Goal: Task Accomplishment & Management: Manage account settings

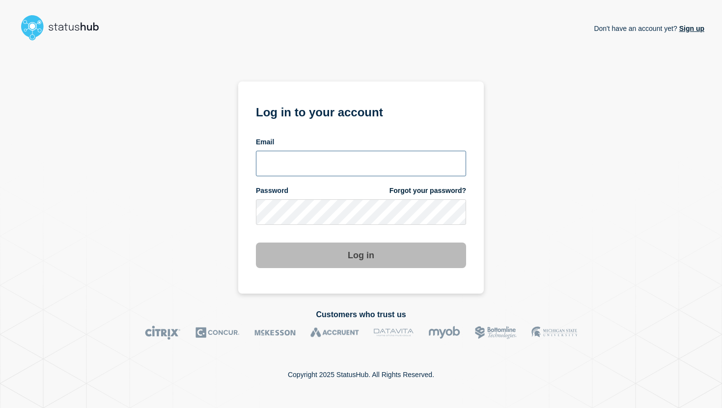
type input "[EMAIL_ADDRESS][PERSON_NAME][DOMAIN_NAME]"
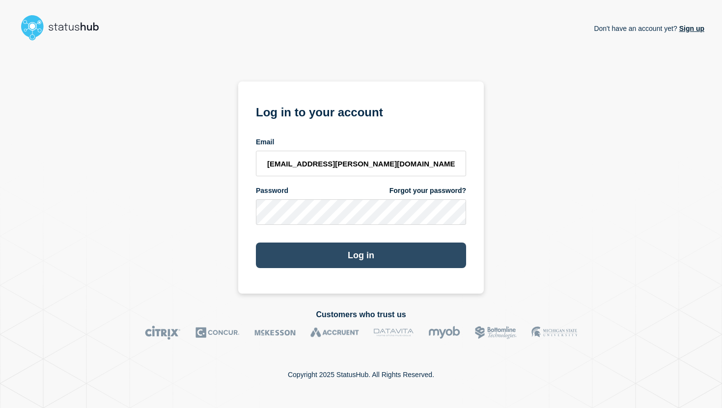
click at [388, 255] on button "Log in" at bounding box center [361, 256] width 210 height 26
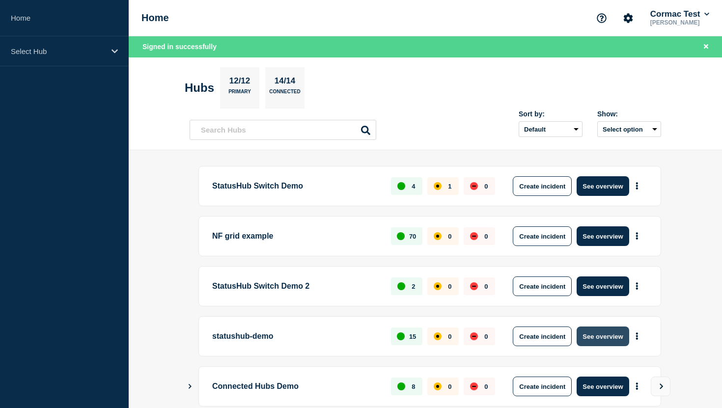
click at [618, 344] on button "See overview" at bounding box center [603, 337] width 52 height 20
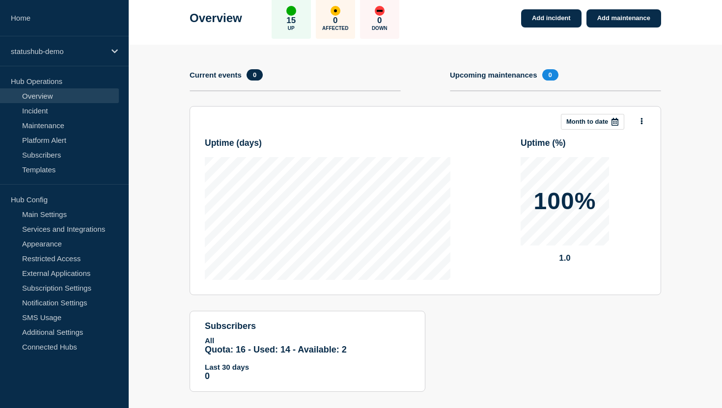
scroll to position [76, 0]
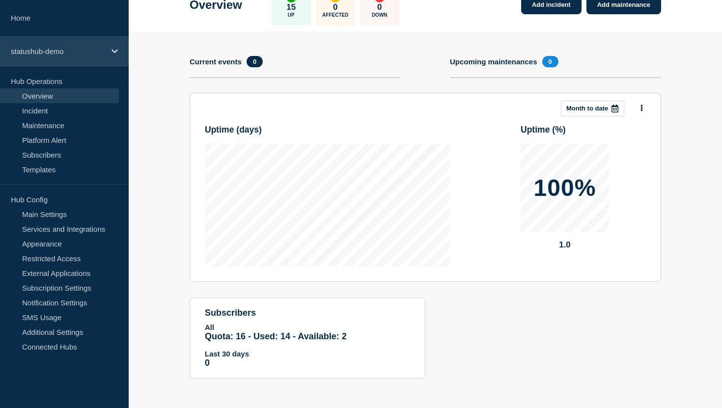
click at [102, 55] on p "statushub-demo" at bounding box center [58, 51] width 94 height 8
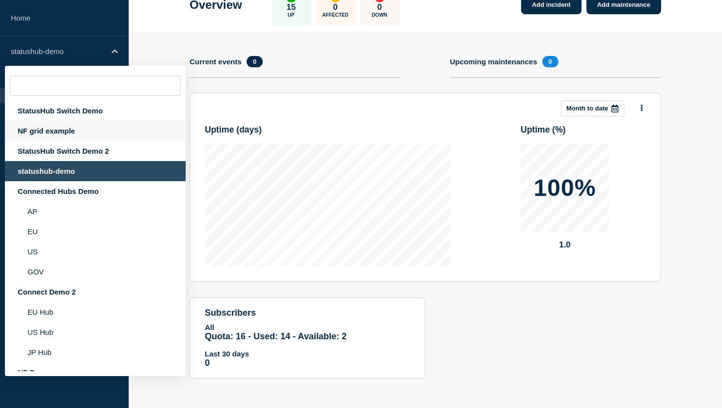
click at [95, 131] on div "NF grid example" at bounding box center [95, 131] width 181 height 20
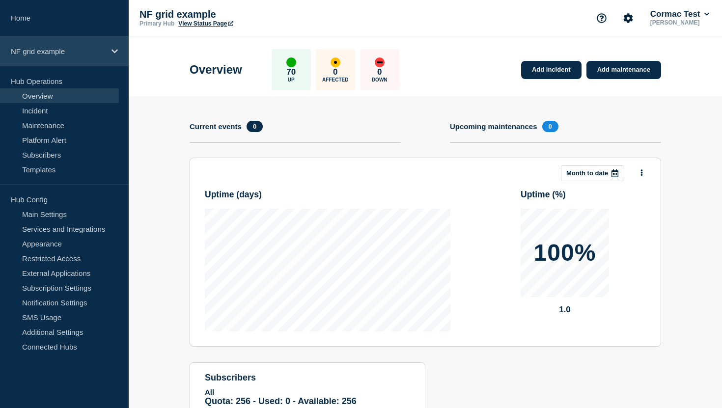
click at [99, 59] on div "NF grid example" at bounding box center [64, 51] width 129 height 30
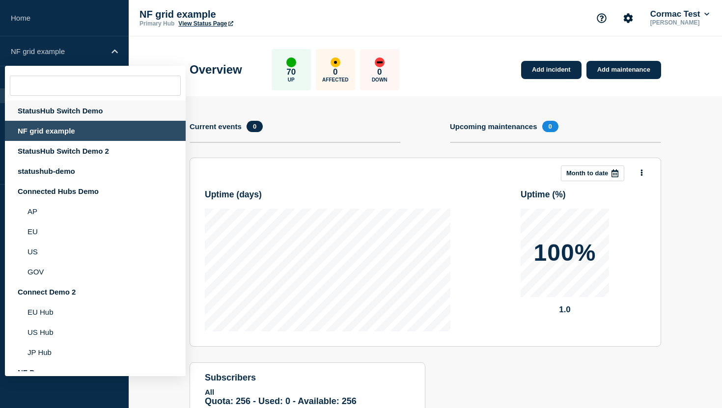
click at [99, 110] on div "StatusHub Switch Demo" at bounding box center [95, 111] width 181 height 20
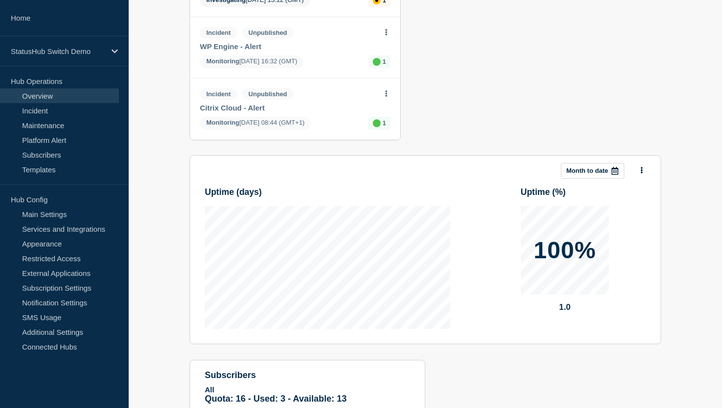
scroll to position [192, 0]
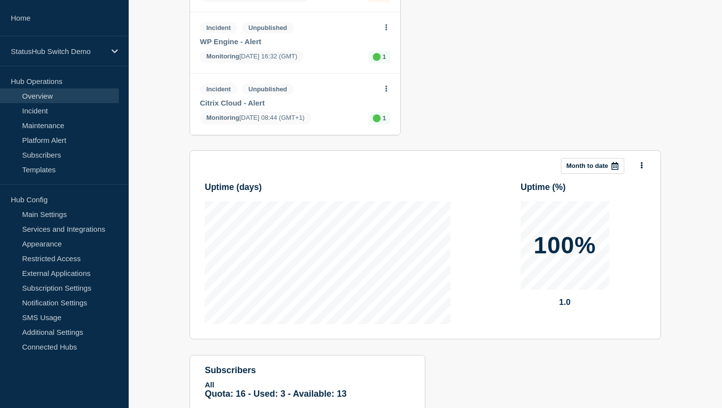
click at [573, 169] on p "Month to date" at bounding box center [587, 165] width 42 height 7
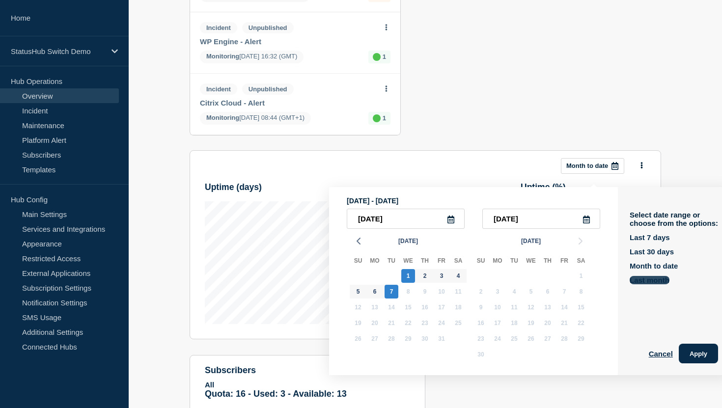
click at [631, 284] on button "Last month" at bounding box center [650, 280] width 40 height 8
type input "2025-09-01"
type input "2025-09-30"
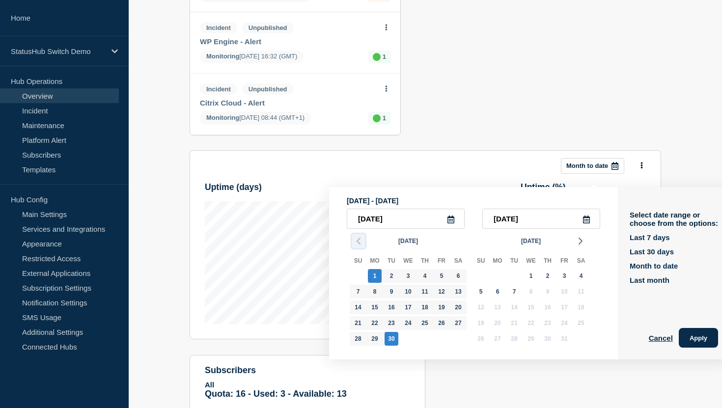
click at [359, 244] on polyline "button" at bounding box center [358, 241] width 3 height 6
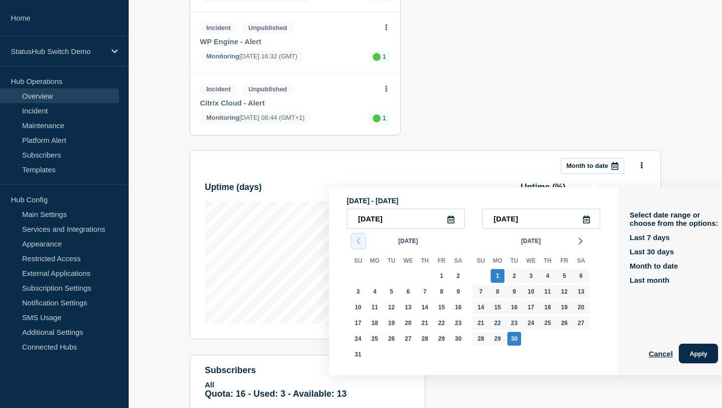
click at [359, 244] on polyline "button" at bounding box center [358, 241] width 3 height 6
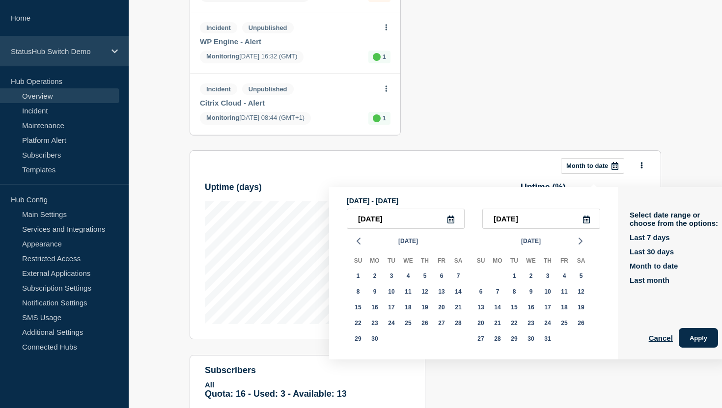
click at [78, 56] on div "StatusHub Switch Demo" at bounding box center [64, 51] width 129 height 30
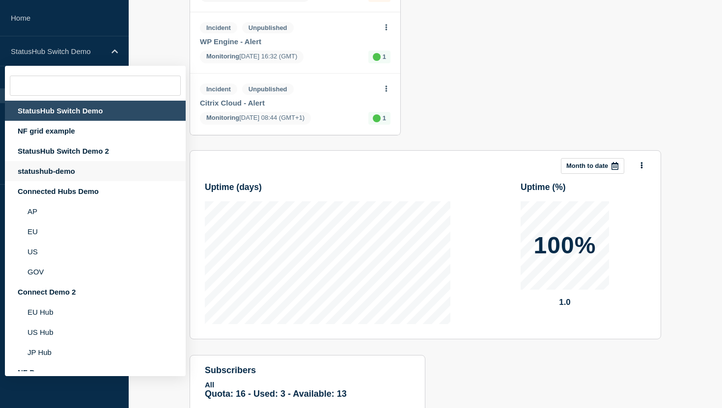
click at [77, 181] on div "statushub-demo" at bounding box center [95, 171] width 181 height 20
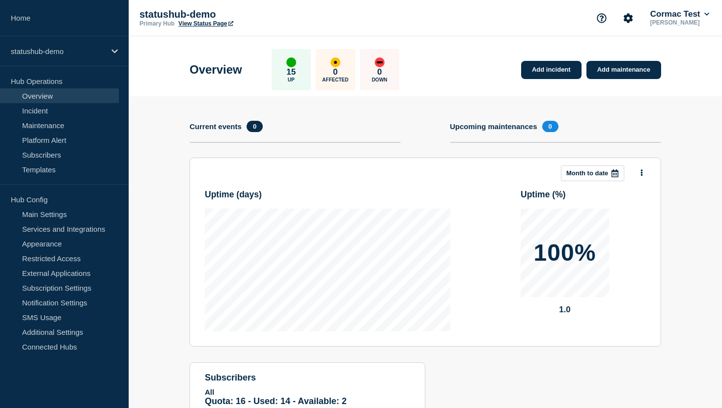
click at [593, 177] on p "Month to date" at bounding box center [587, 172] width 42 height 7
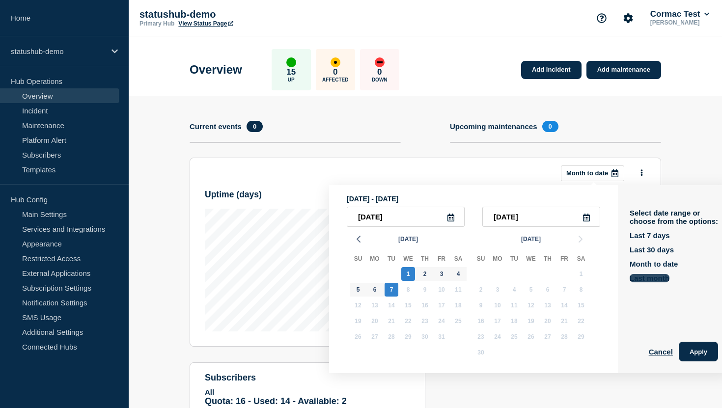
click at [636, 282] on button "Last month" at bounding box center [650, 278] width 40 height 8
type input "2025-09-01"
type input "2025-09-30"
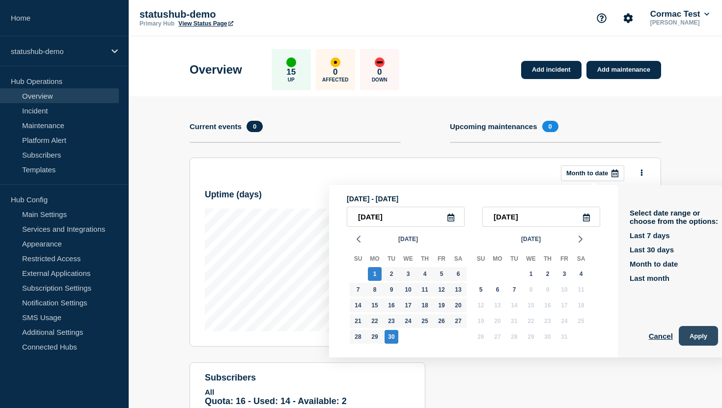
click at [690, 341] on button "Apply" at bounding box center [698, 336] width 39 height 20
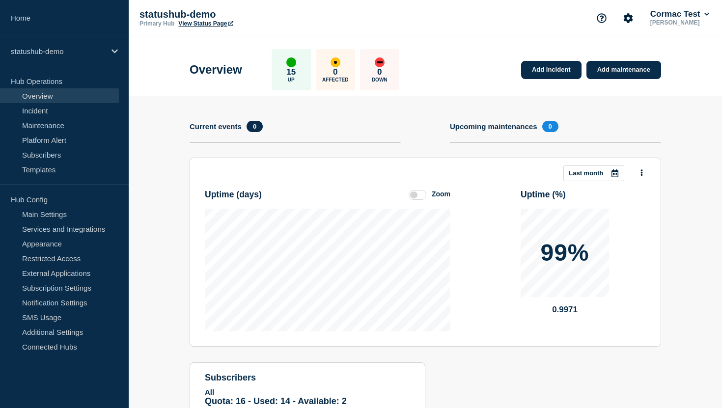
click at [413, 196] on label at bounding box center [418, 195] width 18 height 10
click at [0, 0] on input "Zoom" at bounding box center [0, 0] width 0 height 0
click at [414, 200] on label at bounding box center [418, 195] width 18 height 10
click at [0, 0] on input "Reset" at bounding box center [0, 0] width 0 height 0
click at [417, 200] on label at bounding box center [418, 195] width 18 height 10
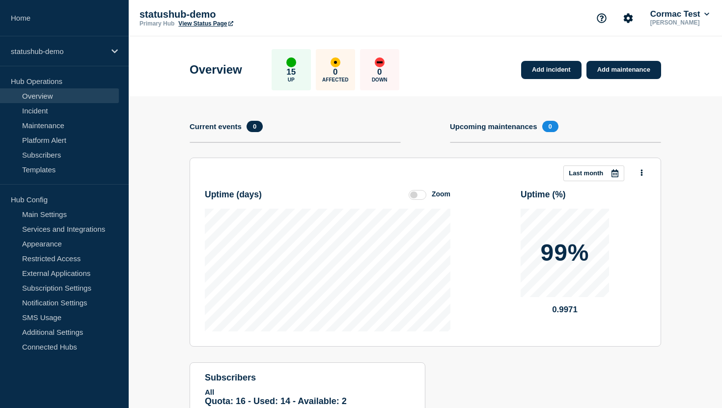
click at [0, 0] on input "Zoom" at bounding box center [0, 0] width 0 height 0
click at [641, 174] on icon at bounding box center [642, 173] width 2 height 6
click at [362, 113] on div "Add incident Add maintenance Current events 0 Upcoming maintenances 0 This mont…" at bounding box center [425, 277] width 471 height 362
click at [53, 301] on link "Notification Settings" at bounding box center [59, 302] width 119 height 15
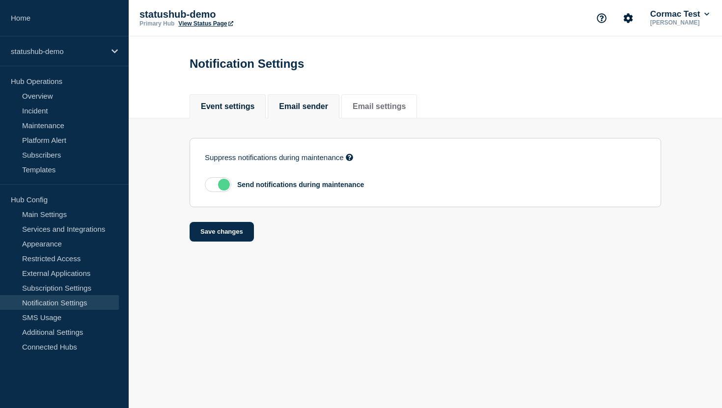
click at [303, 113] on li "Email sender" at bounding box center [304, 106] width 72 height 24
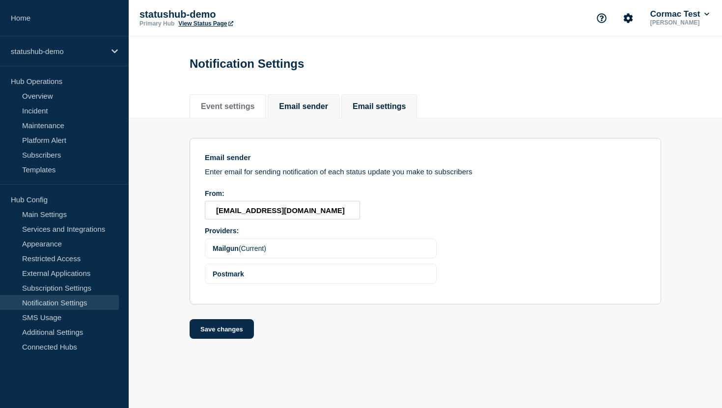
click at [371, 108] on button "Email settings" at bounding box center [379, 106] width 53 height 9
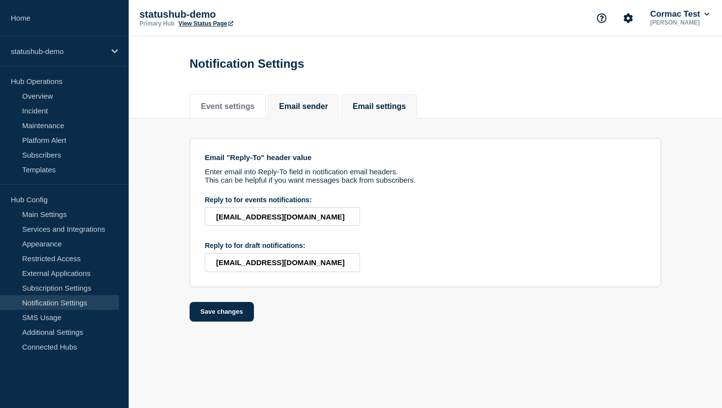
click at [313, 102] on li "Email sender" at bounding box center [304, 106] width 72 height 24
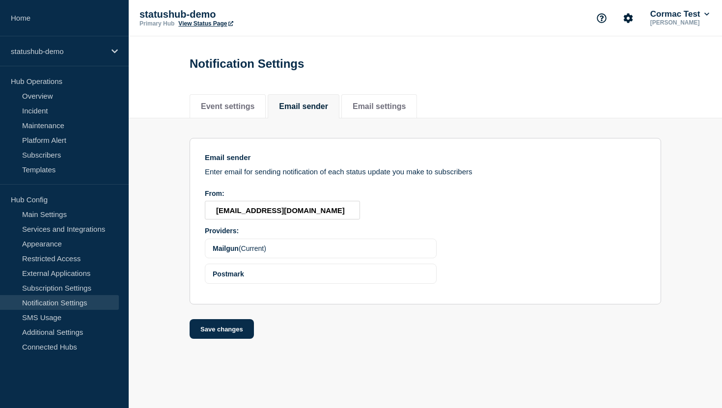
click at [272, 255] on div "Mailgun (Current)" at bounding box center [321, 249] width 232 height 20
click at [294, 259] on div "Mailgun (Current)" at bounding box center [321, 249] width 232 height 20
click at [296, 256] on div "Mailgun (Current)" at bounding box center [321, 249] width 232 height 20
click at [83, 106] on link "Incident" at bounding box center [59, 110] width 119 height 15
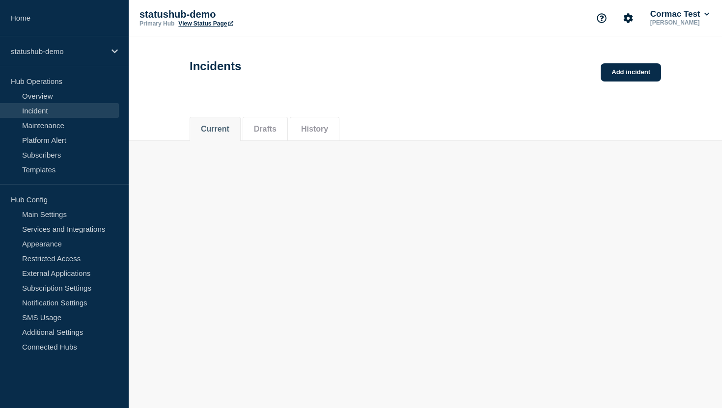
click at [68, 110] on link "Incident" at bounding box center [59, 110] width 119 height 15
